Goal: Task Accomplishment & Management: Use online tool/utility

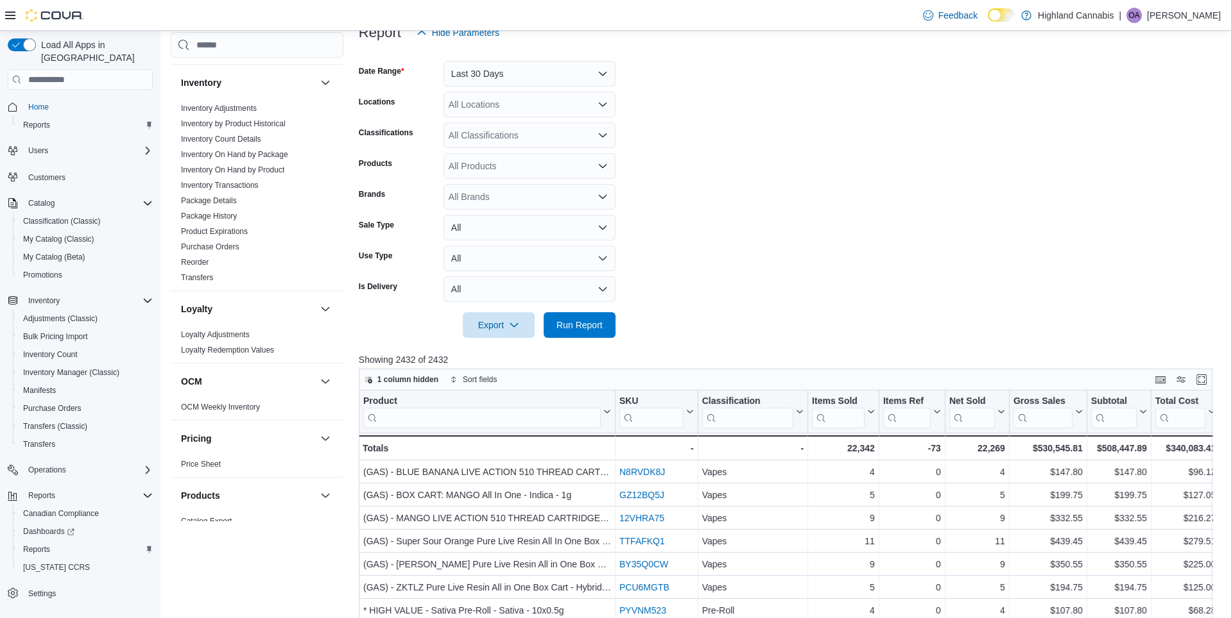
scroll to position [918, 0]
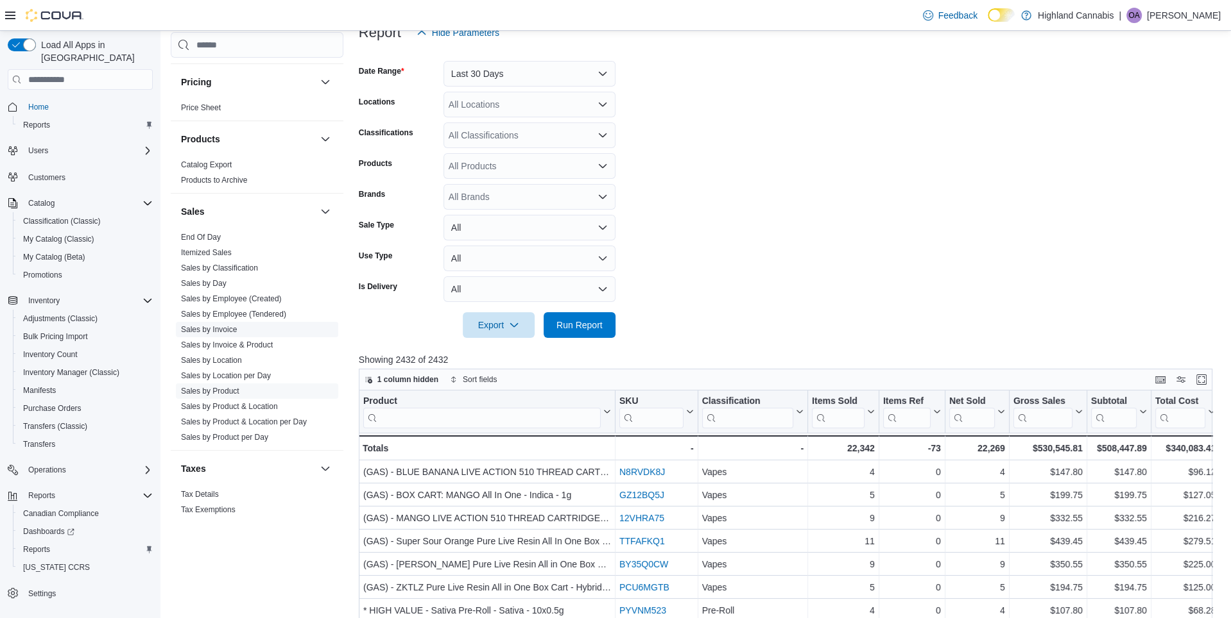
click at [228, 325] on link "Sales by Invoice" at bounding box center [209, 329] width 56 height 9
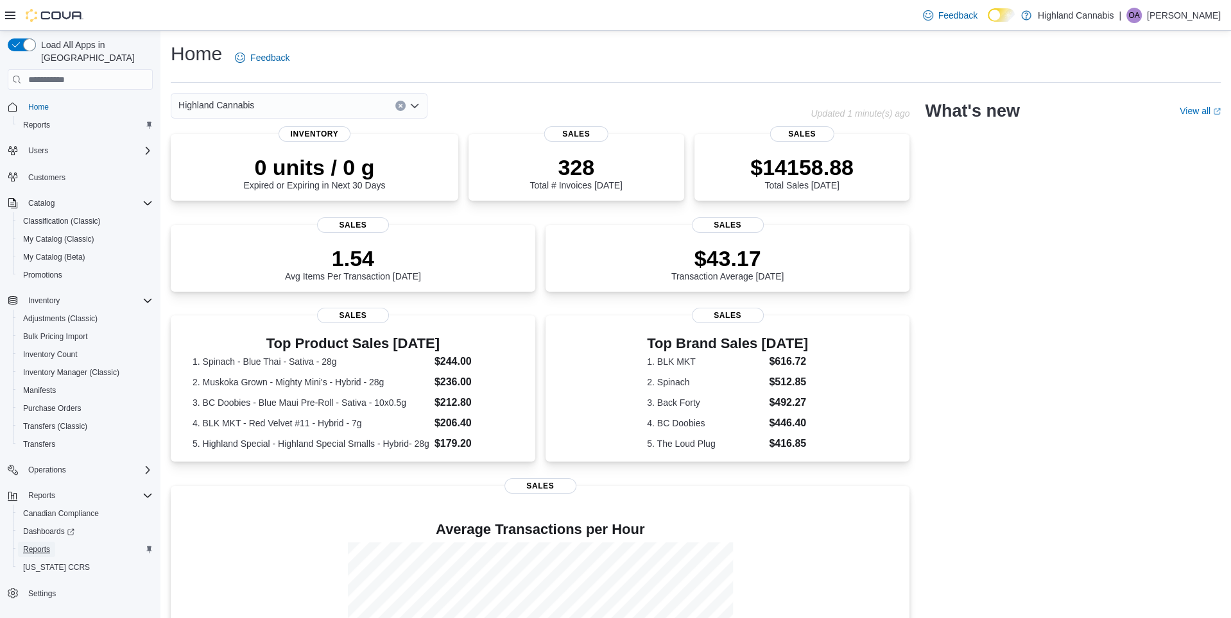
click at [42, 545] on span "Reports" at bounding box center [36, 550] width 27 height 10
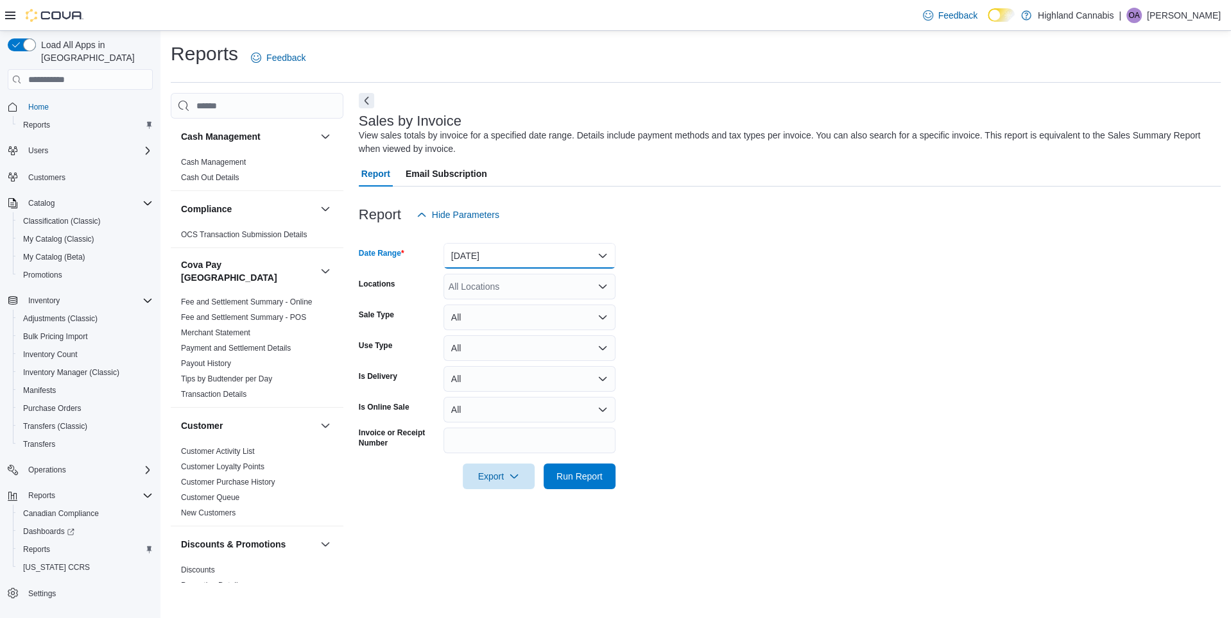
click at [484, 261] on button "Yesterday" at bounding box center [529, 256] width 172 height 26
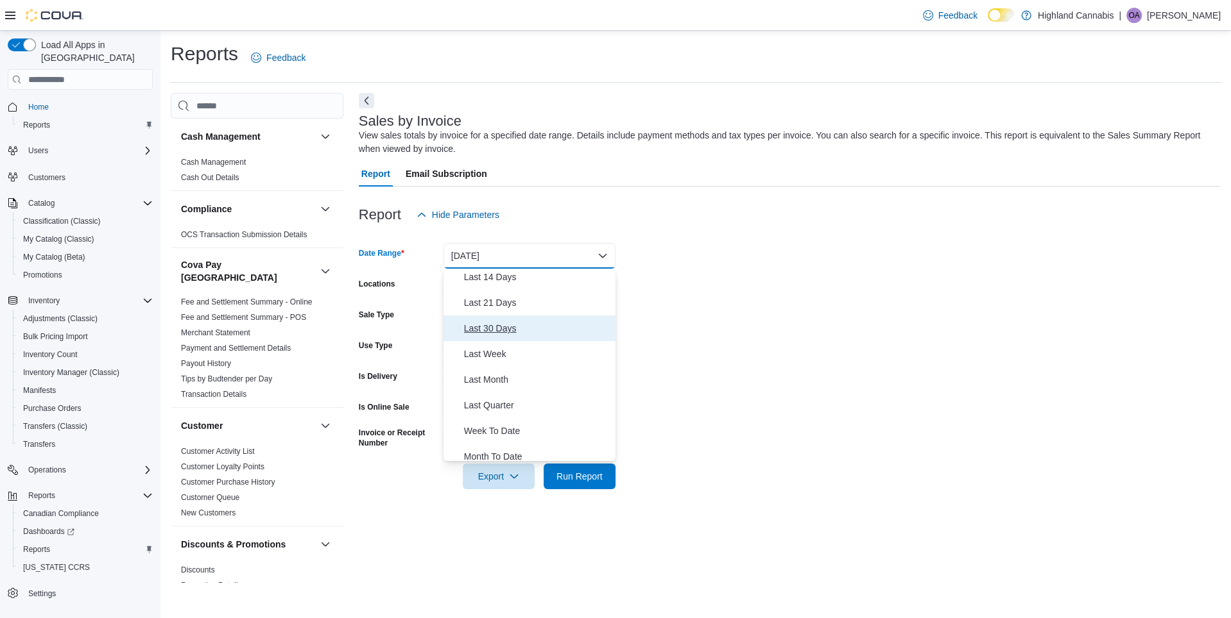
click at [507, 327] on span "Last 30 Days" at bounding box center [537, 328] width 146 height 15
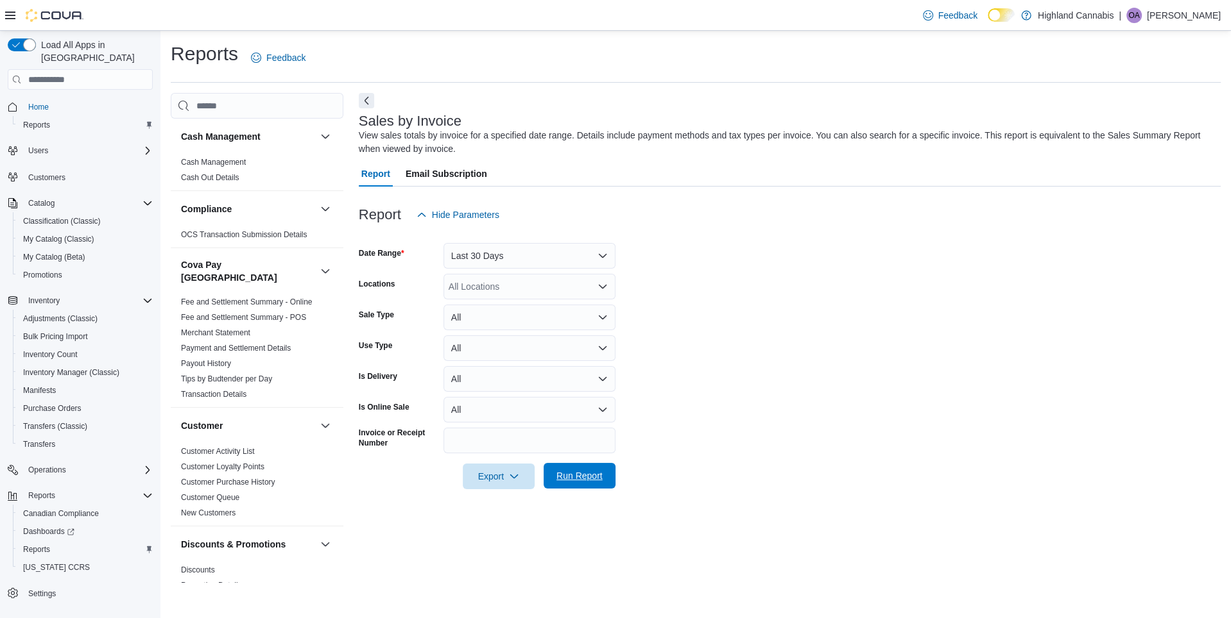
click at [581, 476] on span "Run Report" at bounding box center [579, 476] width 46 height 13
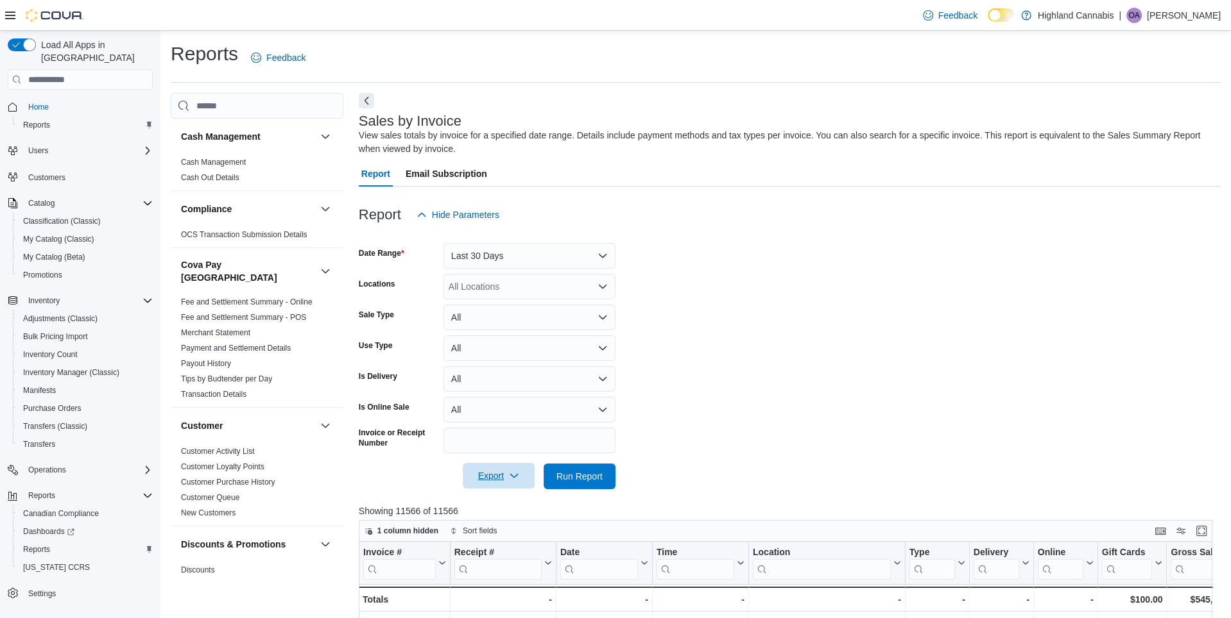
click at [504, 479] on span "Export" at bounding box center [498, 476] width 56 height 26
click at [507, 502] on span "Export to Excel" at bounding box center [499, 502] width 58 height 10
